Goal: Check status: Check status

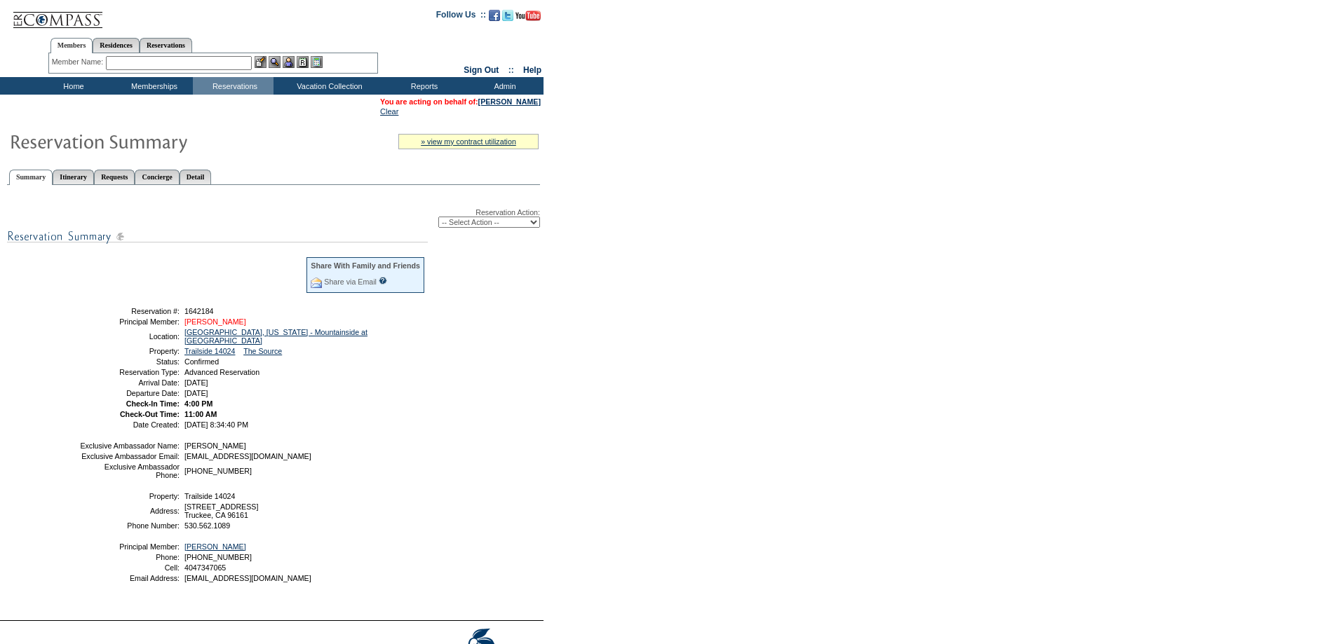
click at [192, 326] on link "[PERSON_NAME]" at bounding box center [215, 322] width 62 height 8
